Goal: Navigation & Orientation: Find specific page/section

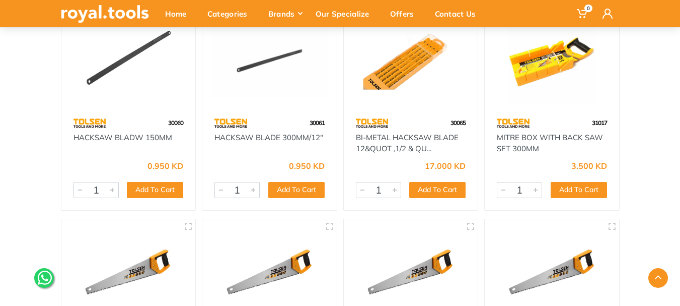
scroll to position [550, 0]
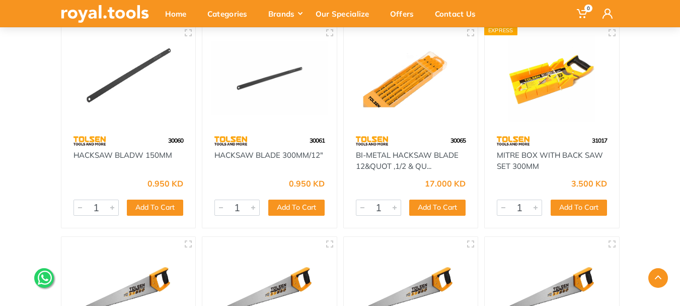
click at [400, 152] on link "BI-METAL HACKSAW BLADE 12&QUOT ,1/2 & QU..." at bounding box center [407, 160] width 103 height 21
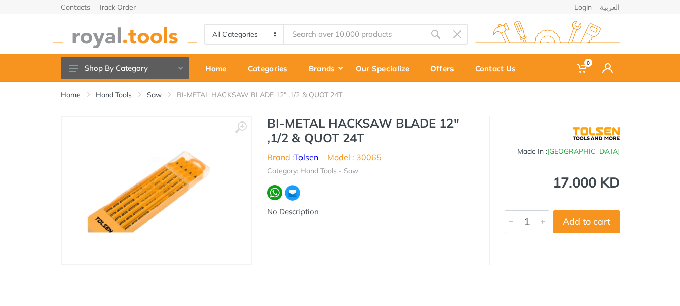
click at [161, 175] on img at bounding box center [156, 190] width 165 height 127
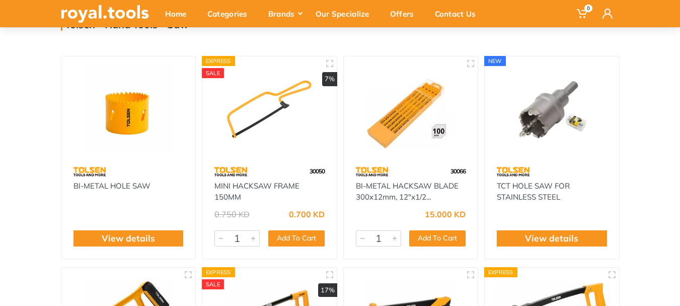
scroll to position [97, 0]
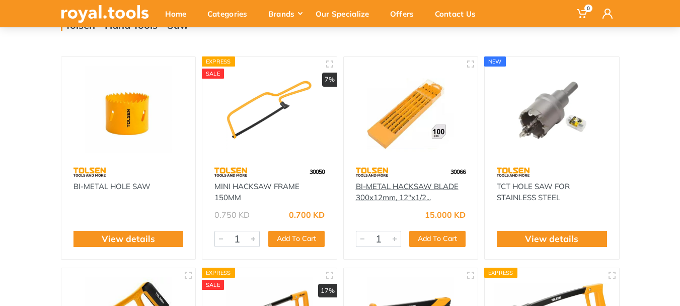
click at [405, 186] on link "BI-METAL HACKSAW BLADE 300x12mm, 12″x1/2..." at bounding box center [407, 191] width 103 height 21
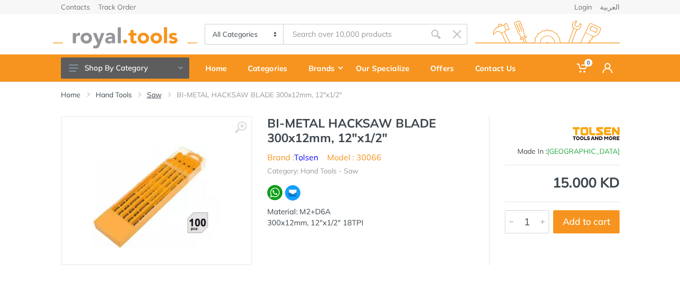
click at [153, 93] on link "Saw" at bounding box center [154, 95] width 15 height 10
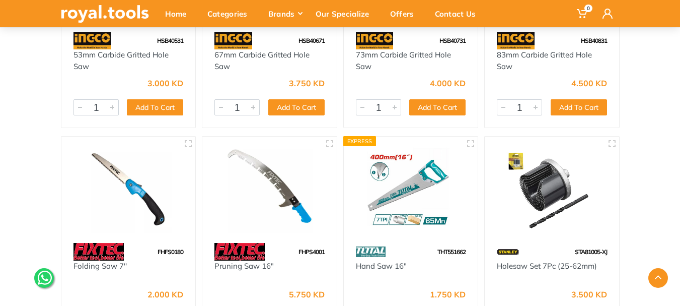
scroll to position [2366, 0]
